Goal: Transaction & Acquisition: Purchase product/service

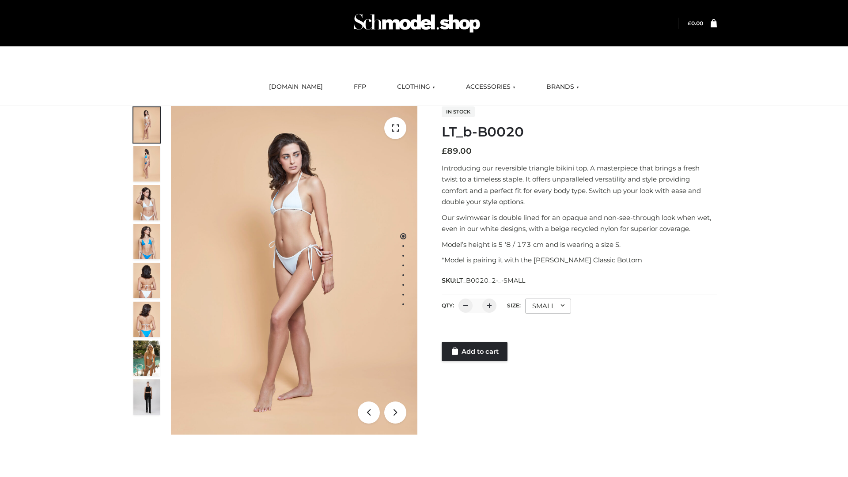
click at [475, 351] on link "Add to cart" at bounding box center [475, 351] width 66 height 19
